Goal: Navigation & Orientation: Find specific page/section

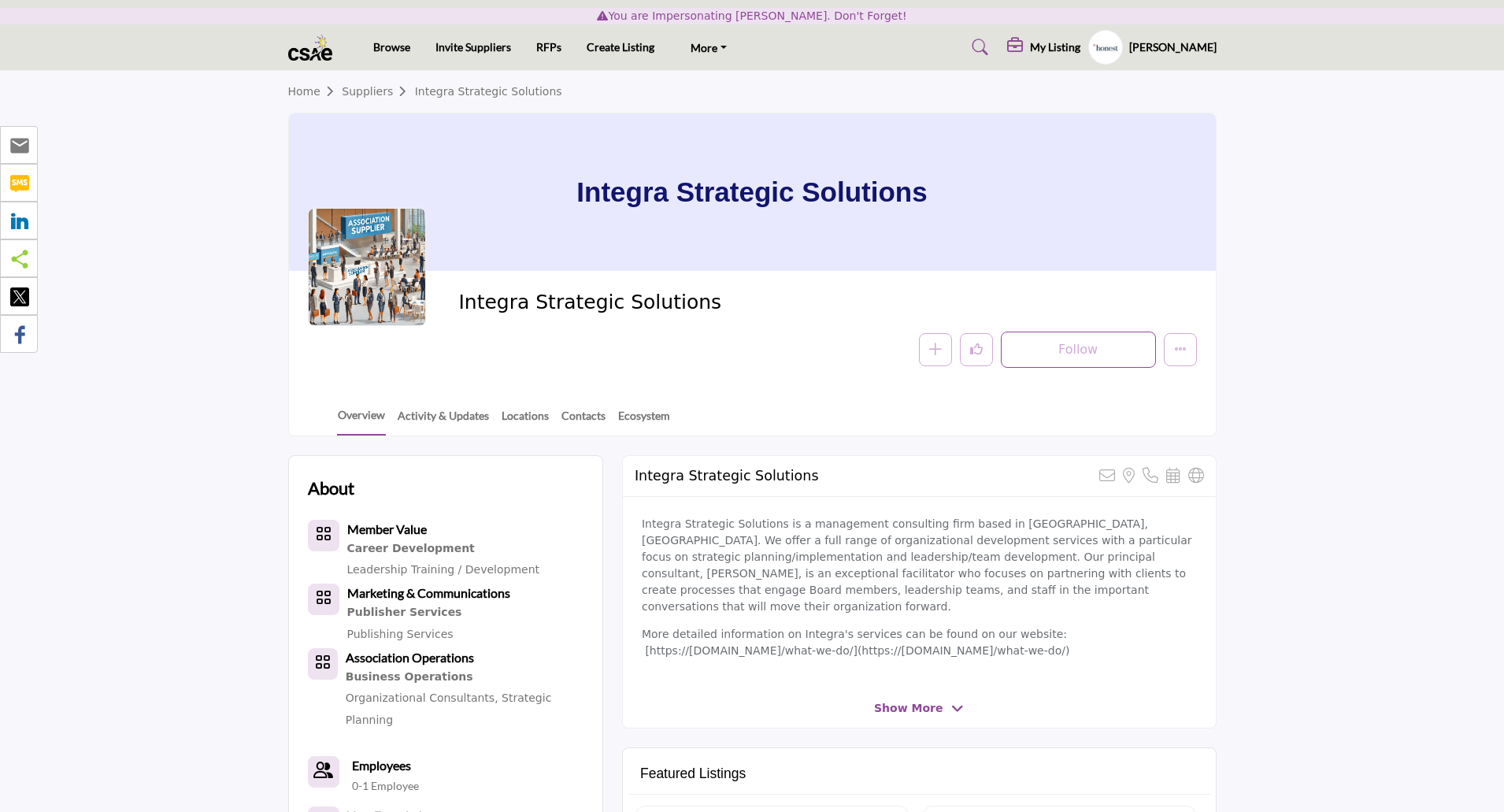
click at [1192, 47] on h5 "[PERSON_NAME]" at bounding box center [1173, 46] width 87 height 15
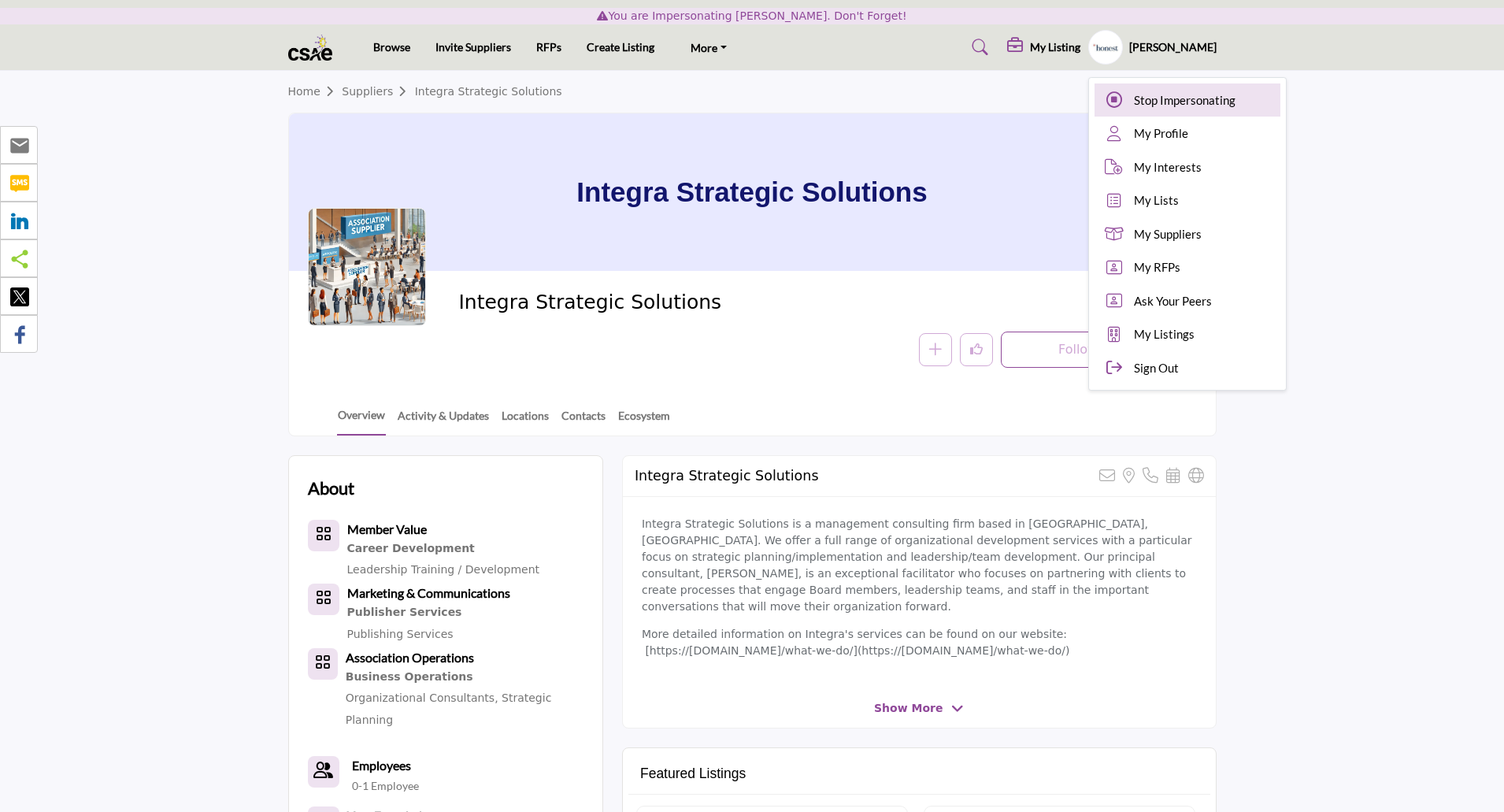
click at [1203, 98] on span "Stop Impersonating" at bounding box center [1184, 100] width 102 height 18
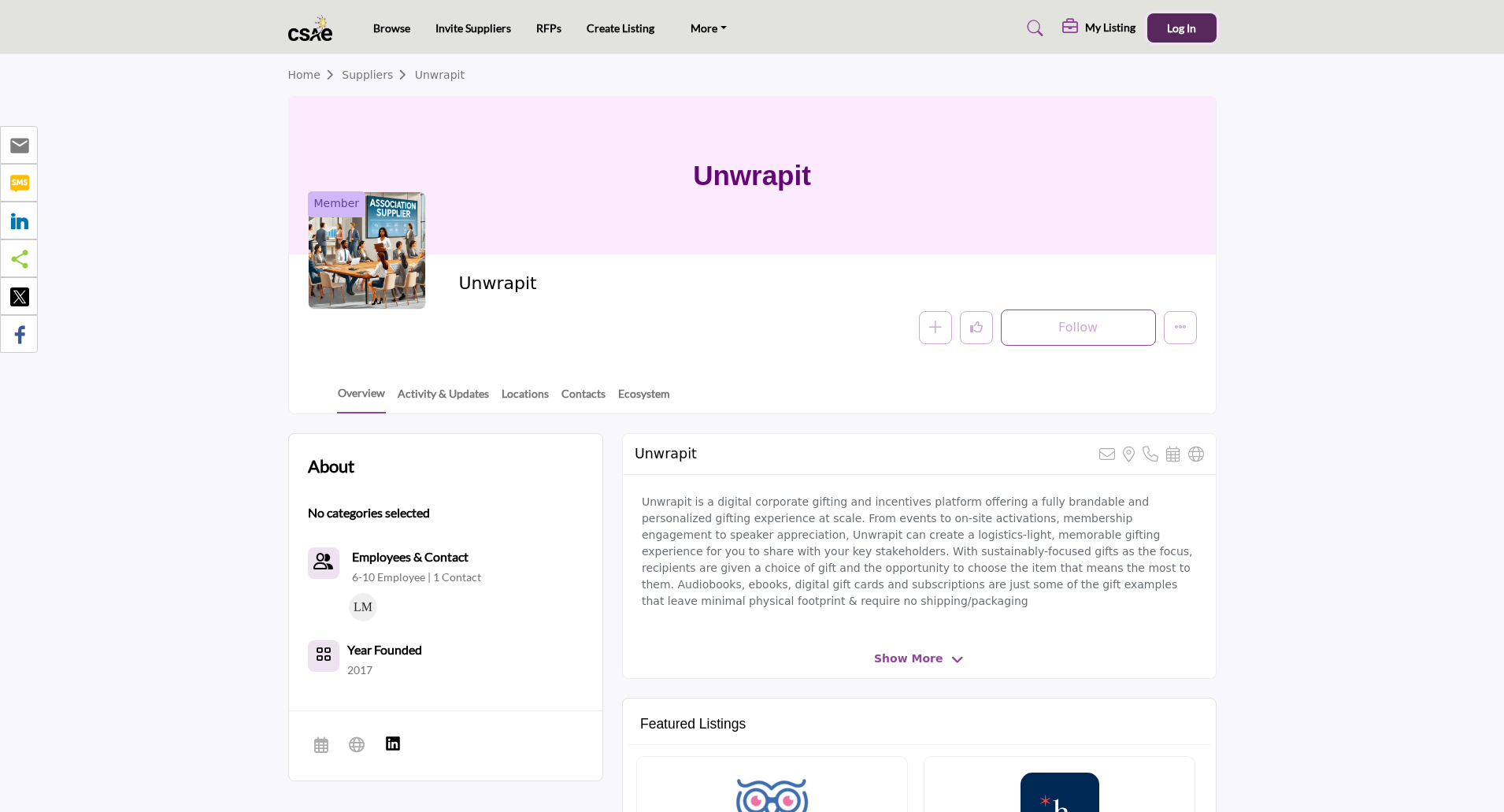
click at [1190, 32] on span "Log In" at bounding box center [1182, 27] width 29 height 14
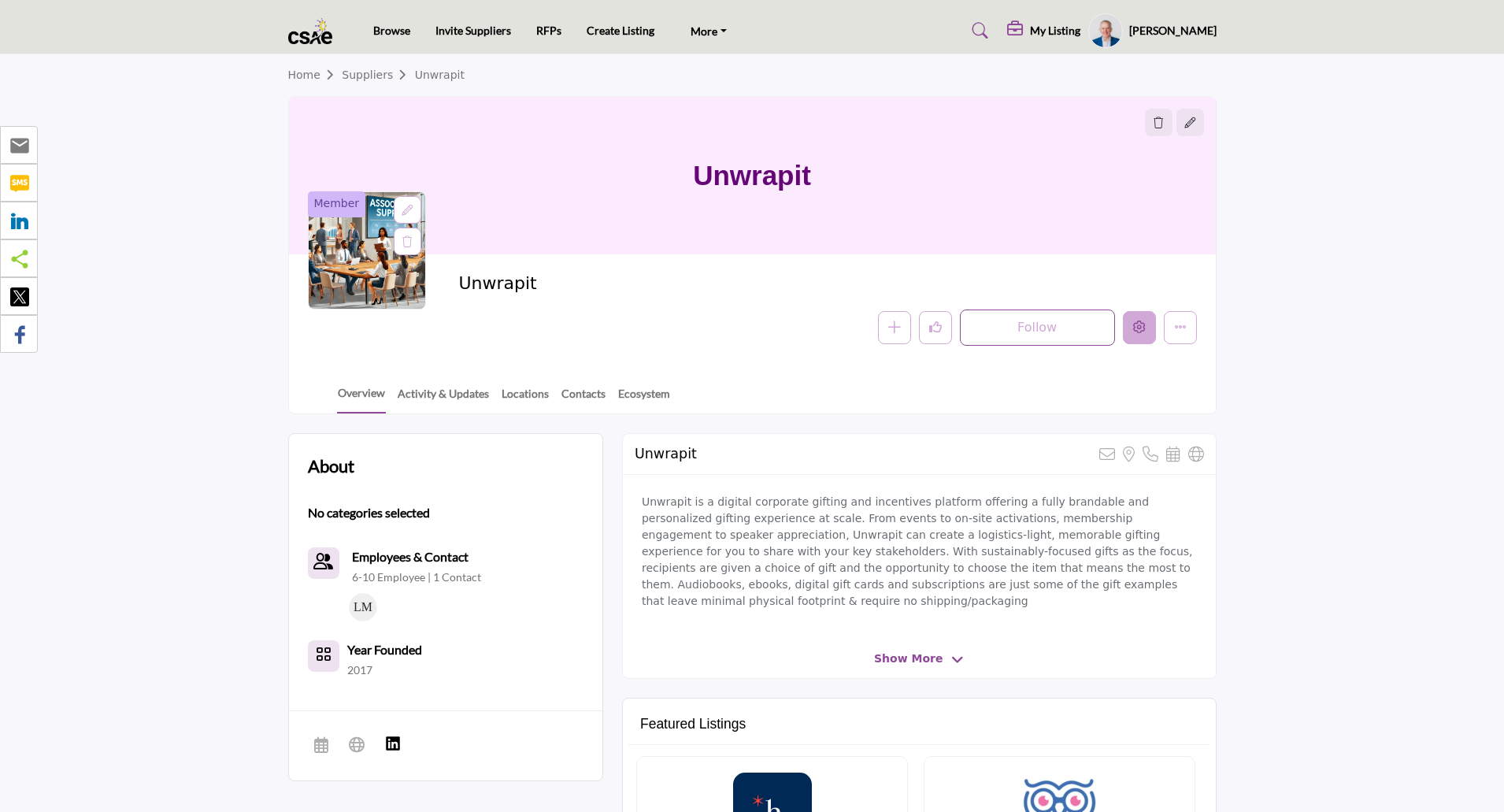
click at [1144, 335] on button "Edit company" at bounding box center [1139, 328] width 33 height 33
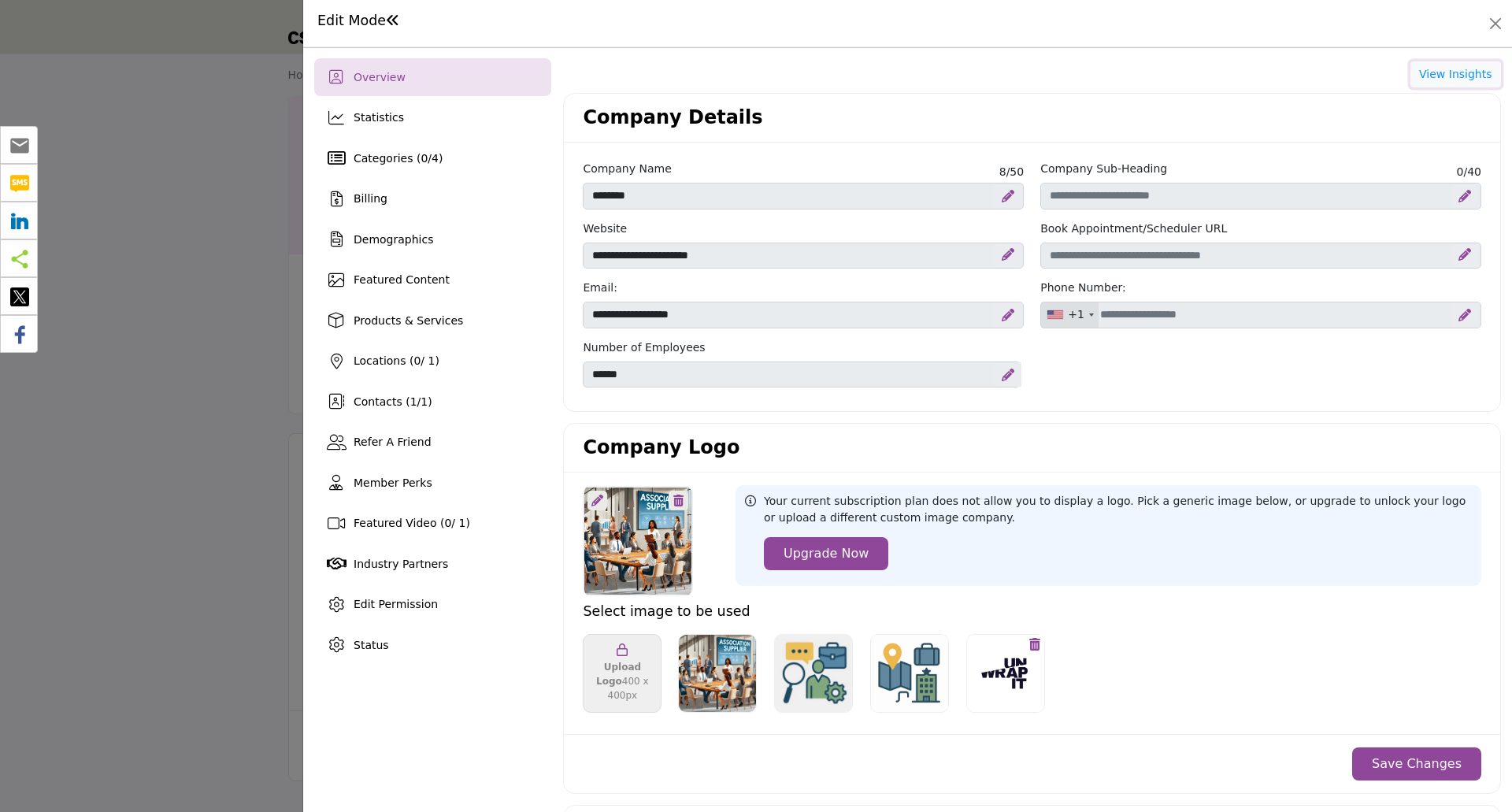
click at [1444, 80] on button "View Insights" at bounding box center [1456, 74] width 90 height 26
